Goal: Task Accomplishment & Management: Manage account settings

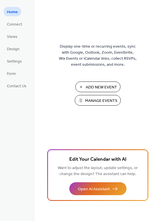
click at [108, 101] on span "Manage Events" at bounding box center [101, 101] width 32 height 6
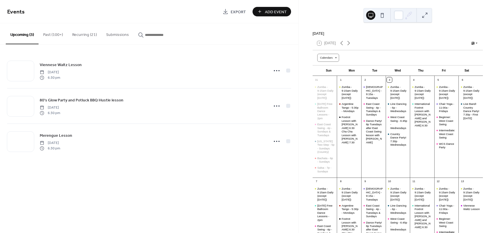
click at [74, 33] on button "Recurring (21)" at bounding box center [85, 33] width 34 height 20
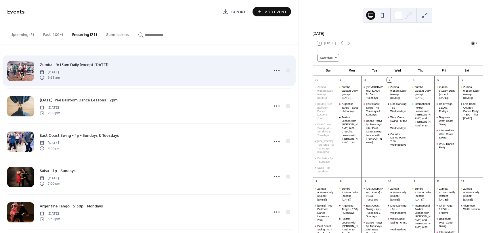
click at [70, 65] on span "Zumba - 9:15am Daily (except [DATE])" at bounding box center [74, 65] width 69 height 6
